Goal: Task Accomplishment & Management: Manage account settings

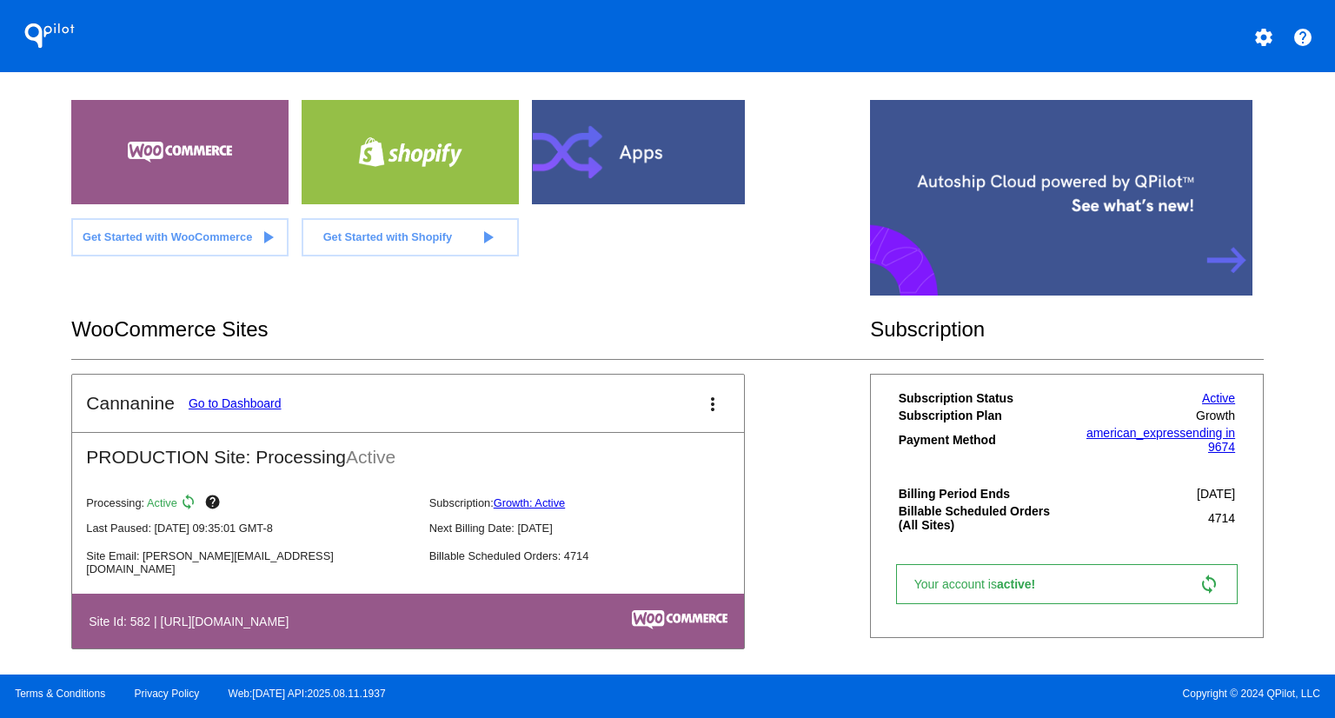
scroll to position [342, 0]
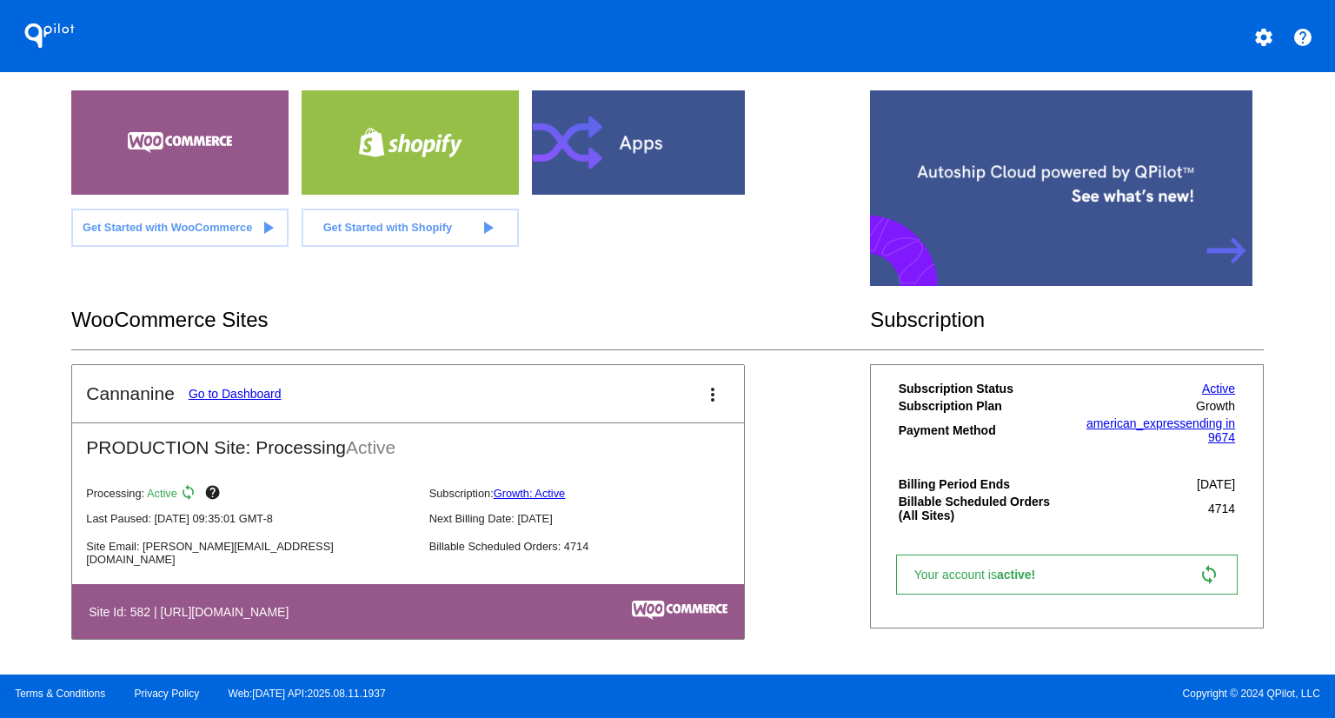
click at [247, 394] on link "Go to Dashboard" at bounding box center [235, 394] width 93 height 14
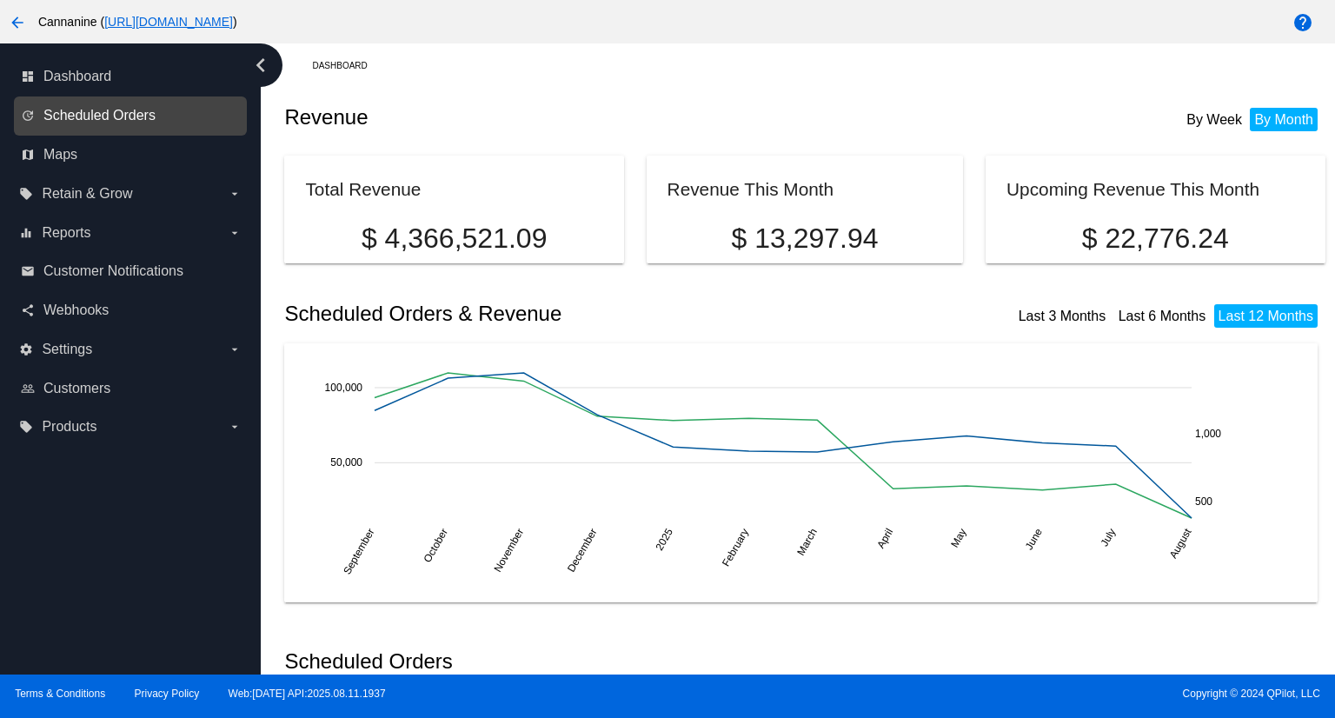
click at [103, 110] on span "Scheduled Orders" at bounding box center [99, 116] width 112 height 16
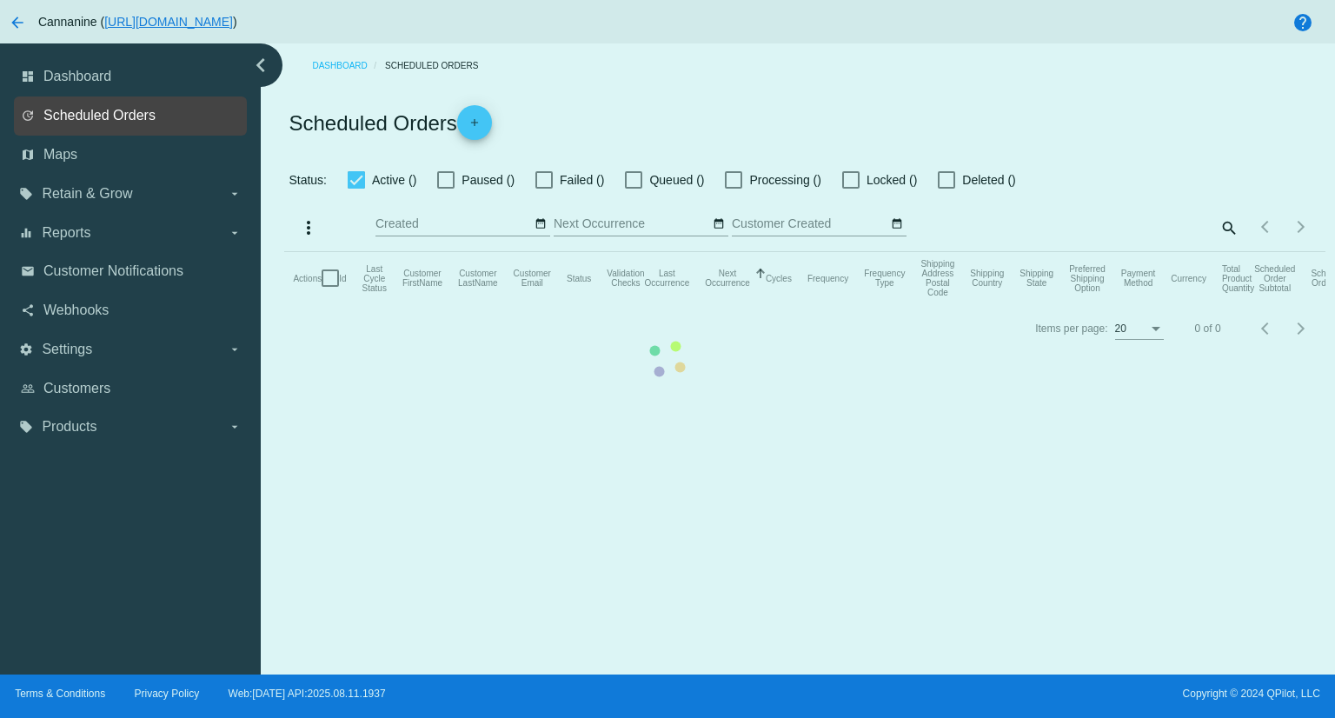
checkbox input "true"
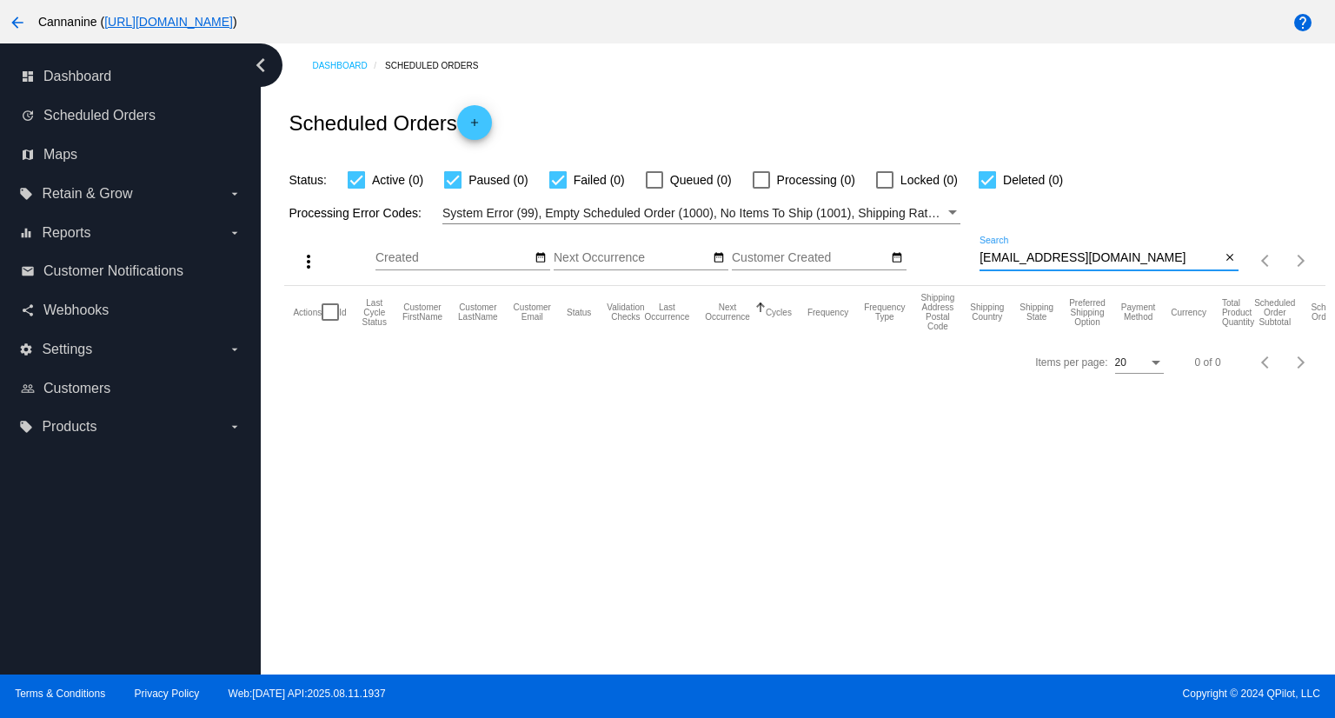
drag, startPoint x: 1123, startPoint y: 255, endPoint x: 879, endPoint y: 263, distance: 244.4
click at [879, 263] on div "more_vert Aug Jan Feb Mar [DATE]" at bounding box center [804, 255] width 1041 height 62
paste input "[EMAIL_ADDRESS]"
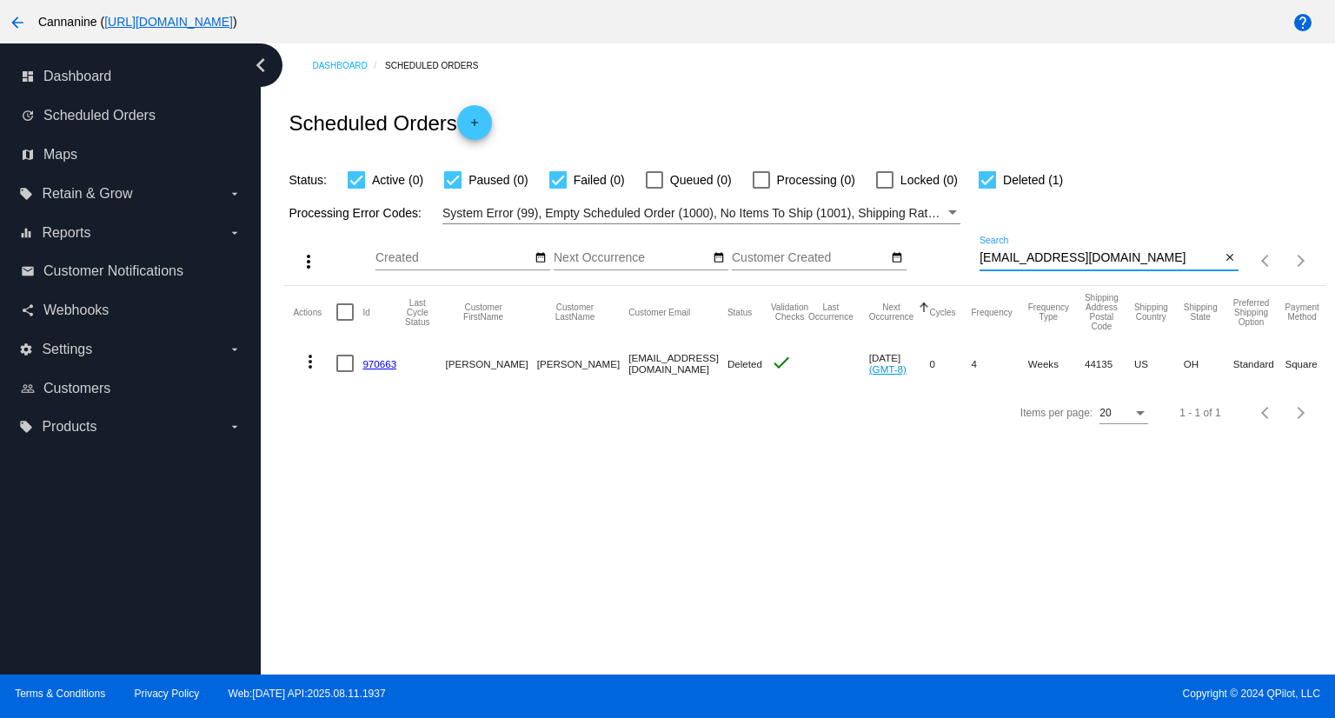
type input "[EMAIL_ADDRESS][DOMAIN_NAME]"
